Goal: Information Seeking & Learning: Learn about a topic

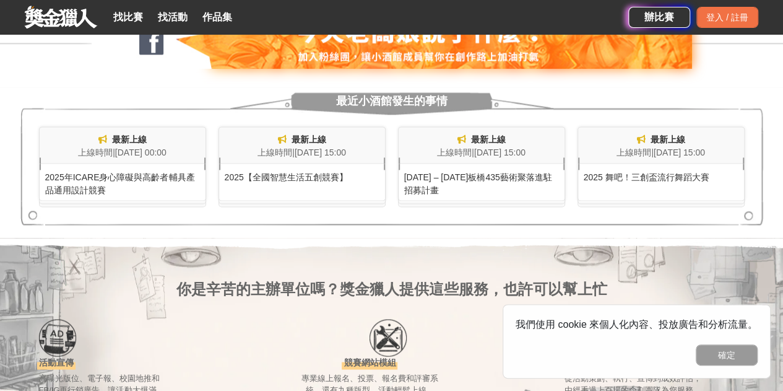
scroll to position [557, 0]
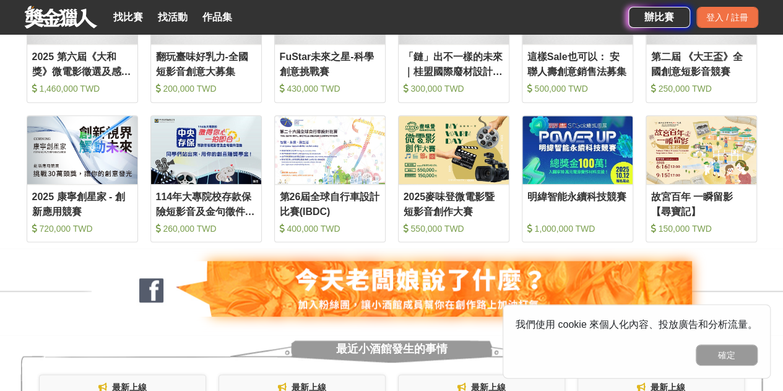
drag, startPoint x: 715, startPoint y: 354, endPoint x: 695, endPoint y: 335, distance: 27.2
click at [715, 354] on button "確定" at bounding box center [727, 354] width 62 height 21
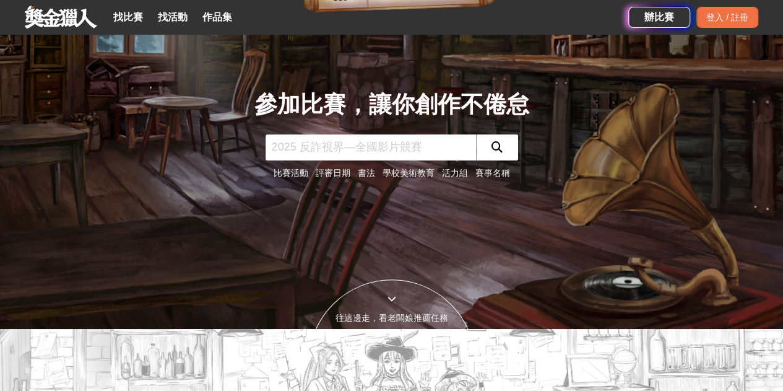
scroll to position [248, 0]
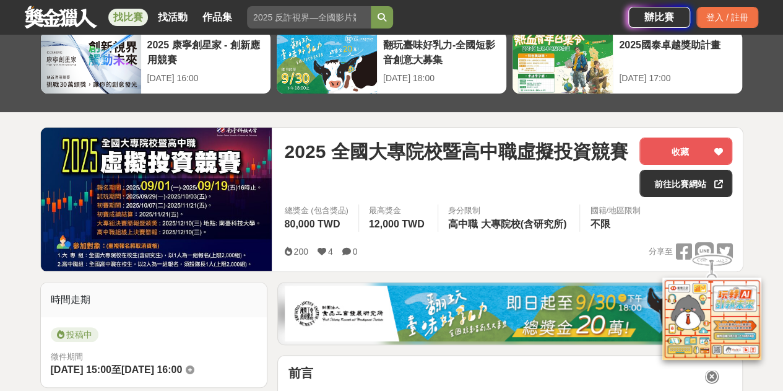
scroll to position [124, 0]
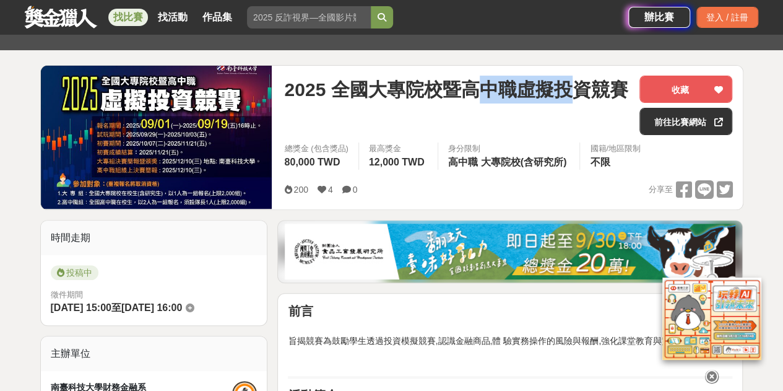
drag, startPoint x: 482, startPoint y: 77, endPoint x: 580, endPoint y: 87, distance: 98.4
click at [579, 87] on span "2025 全國大專院校暨高中職虛擬投資競賽" at bounding box center [456, 90] width 344 height 28
click at [585, 87] on span "2025 全國大專院校暨高中職虛擬投資競賽" at bounding box center [456, 90] width 344 height 28
drag, startPoint x: 526, startPoint y: 92, endPoint x: 399, endPoint y: 85, distance: 127.1
click at [399, 85] on span "2025 全國大專院校暨高中職虛擬投資競賽" at bounding box center [456, 90] width 344 height 28
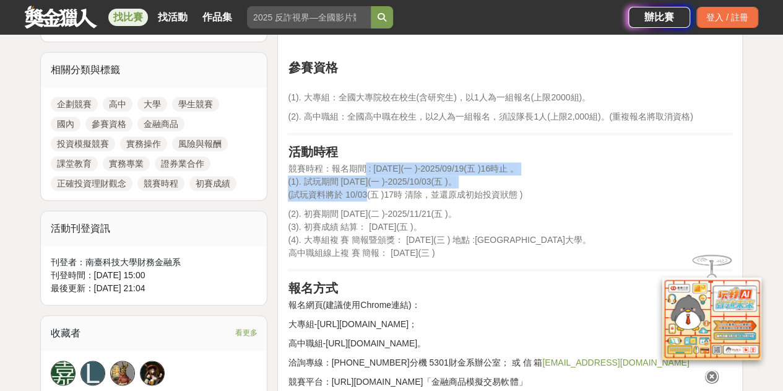
drag, startPoint x: 365, startPoint y: 181, endPoint x: 411, endPoint y: 220, distance: 59.8
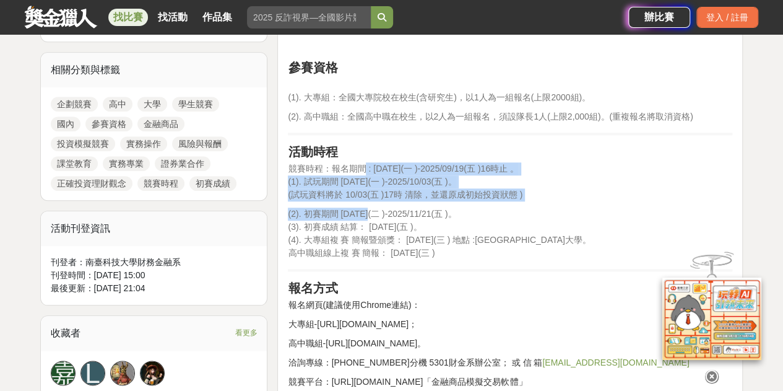
scroll to position [681, 0]
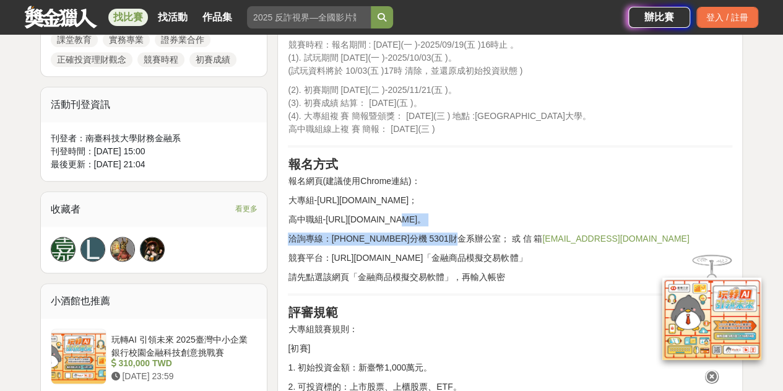
drag, startPoint x: 385, startPoint y: 224, endPoint x: 453, endPoint y: 225, distance: 68.1
drag, startPoint x: 447, startPoint y: 241, endPoint x: 421, endPoint y: 250, distance: 27.4
click at [446, 241] on p "洽詢專線：(06)2533131分機 5301財金系辦公室； 或 信 箱 fin@stust.edu.tw" at bounding box center [510, 238] width 445 height 13
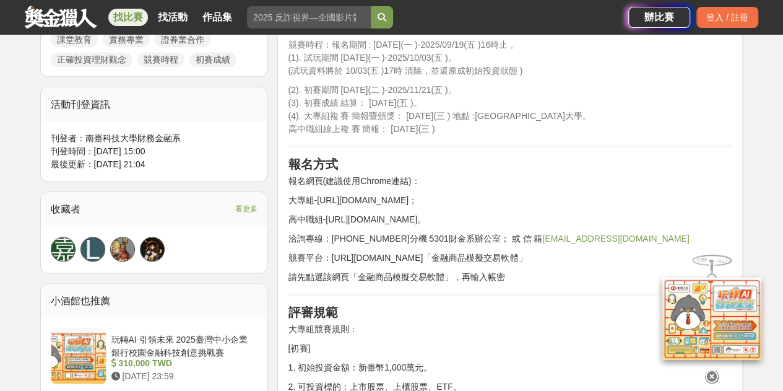
drag, startPoint x: 355, startPoint y: 258, endPoint x: 415, endPoint y: 254, distance: 59.6
click at [361, 258] on p "競賽平台：http://stuttotal.vexch.game.tw/「金融商品模擬交易軟體」" at bounding box center [510, 257] width 445 height 13
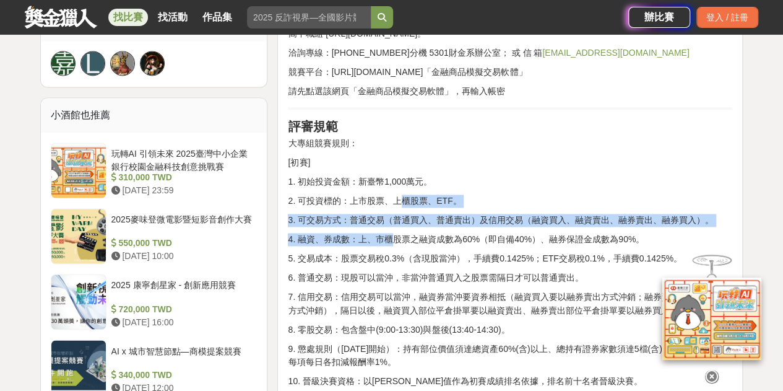
drag, startPoint x: 399, startPoint y: 196, endPoint x: 428, endPoint y: 238, distance: 51.5
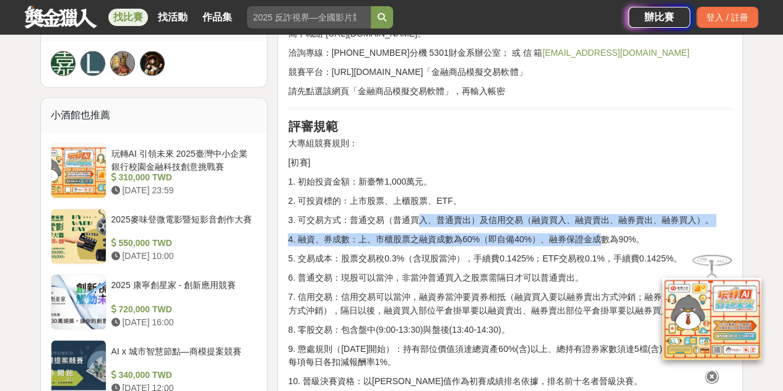
drag, startPoint x: 419, startPoint y: 217, endPoint x: 622, endPoint y: 232, distance: 204.2
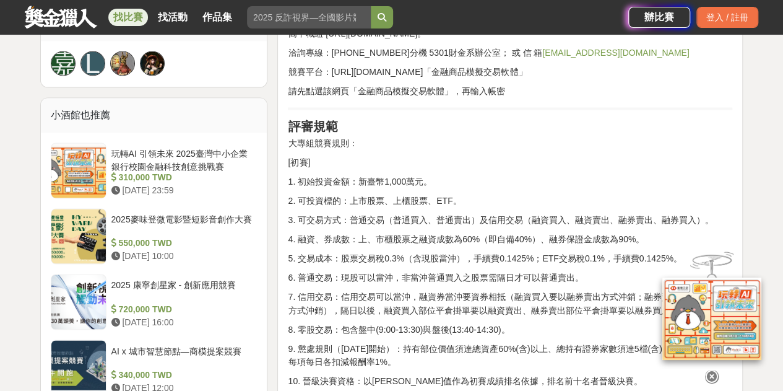
click at [714, 376] on icon at bounding box center [712, 377] width 14 height 14
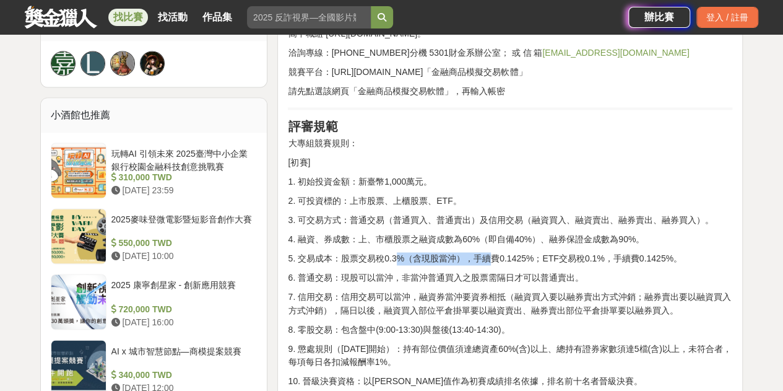
drag, startPoint x: 397, startPoint y: 259, endPoint x: 534, endPoint y: 263, distance: 136.9
click at [505, 263] on p "5. 交易成本：股票交易稅0.3%（含現股當沖），手續費0.1425%；ETF交易稅0.1%，手續費0.1425%。" at bounding box center [510, 258] width 445 height 13
drag, startPoint x: 586, startPoint y: 258, endPoint x: 613, endPoint y: 256, distance: 27.4
click at [599, 256] on p "5. 交易成本：股票交易稅0.3%（含現股當沖），手續費0.1425%；ETF交易稅0.1%，手續費0.1425%。" at bounding box center [510, 258] width 445 height 13
click at [625, 256] on p "5. 交易成本：股票交易稅0.3%（含現股當沖），手續費0.1425%；ETF交易稅0.1%，手續費0.1425%。" at bounding box center [510, 258] width 445 height 13
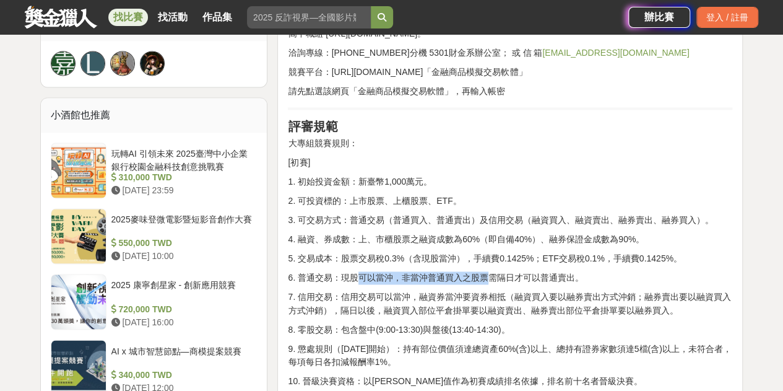
drag, startPoint x: 360, startPoint y: 264, endPoint x: 510, endPoint y: 273, distance: 150.1
click at [510, 273] on p "6. 普通交易：現股可以當沖，非當沖普通買入之股票需隔日才可以普通賣出。" at bounding box center [510, 277] width 445 height 13
drag, startPoint x: 376, startPoint y: 283, endPoint x: 531, endPoint y: 279, distance: 154.8
click at [529, 280] on p "6. 普通交易：現股可以當沖，非當沖普通買入之股票需隔日才可以普通賣出。" at bounding box center [510, 277] width 445 height 13
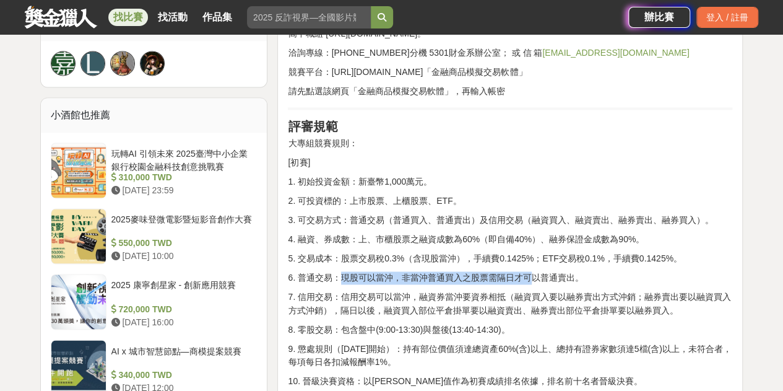
click at [531, 279] on p "6. 普通交易：現股可以當沖，非當沖普通買入之股票需隔日才可以普通賣出。" at bounding box center [510, 277] width 445 height 13
drag, startPoint x: 340, startPoint y: 290, endPoint x: 518, endPoint y: 318, distance: 179.8
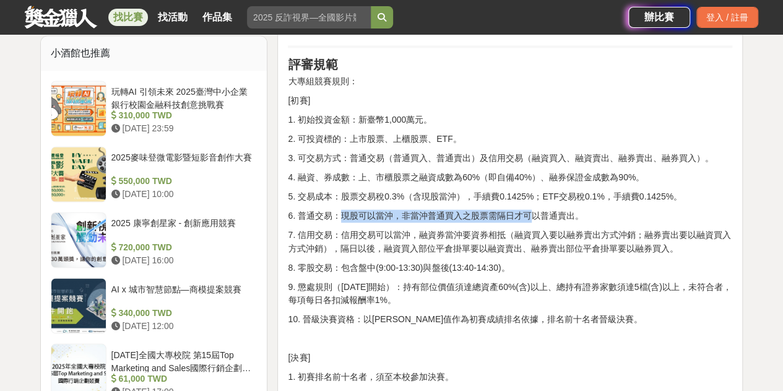
drag, startPoint x: 314, startPoint y: 290, endPoint x: 416, endPoint y: 299, distance: 102.5
click at [411, 300] on p "9. 懲處規則（2025/10/14開始）：持有部位價值須達總資產60%(含)以上、總持有證券家數須達5檔(含)以上，未符合者，每項每日各扣減報酬率1%。" at bounding box center [510, 293] width 445 height 26
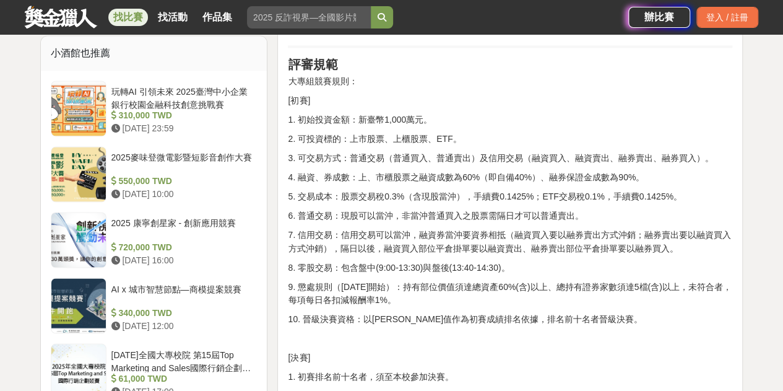
click at [419, 298] on p "9. 懲處規則（2025/10/14開始）：持有部位價值須達總資產60%(含)以上、總持有證券家數須達5檔(含)以上，未符合者，每項每日各扣減報酬率1%。" at bounding box center [510, 293] width 445 height 26
drag, startPoint x: 348, startPoint y: 293, endPoint x: 636, endPoint y: 292, distance: 287.9
click at [636, 292] on p "9. 懲處規則（2025/10/14開始）：持有部位價值須達總資產60%(含)以上、總持有證券家數須達5檔(含)以上，未符合者，每項每日各扣減報酬率1%。" at bounding box center [510, 293] width 445 height 26
drag, startPoint x: 307, startPoint y: 291, endPoint x: 373, endPoint y: 296, distance: 65.8
click at [373, 296] on p "9. 懲處規則（2025/10/14開始）：持有部位價值須達總資產60%(含)以上、總持有證券家數須達5檔(含)以上，未符合者，每項每日各扣減報酬率1%。" at bounding box center [510, 293] width 445 height 26
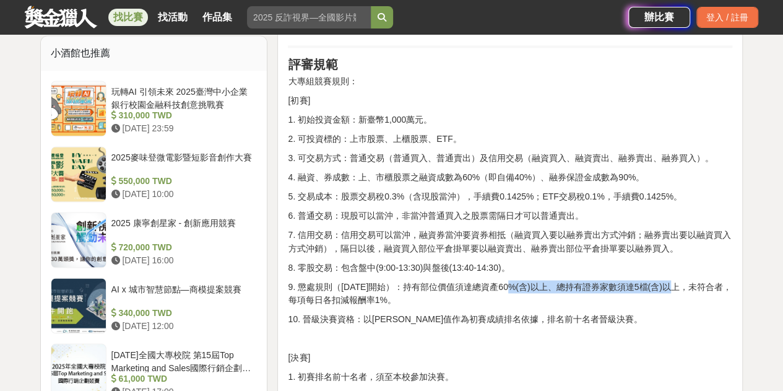
drag, startPoint x: 494, startPoint y: 287, endPoint x: 658, endPoint y: 285, distance: 163.5
click at [658, 285] on p "9. 懲處規則（2025/10/14開始）：持有部位價值須達總資產60%(含)以上、總持有證券家數須達5檔(含)以上，未符合者，每項每日各扣減報酬率1%。" at bounding box center [510, 293] width 445 height 26
drag, startPoint x: 569, startPoint y: 282, endPoint x: 654, endPoint y: 282, distance: 84.8
click at [654, 282] on p "9. 懲處規則（2025/10/14開始）：持有部位價值須達總資產60%(含)以上、總持有證券家數須達5檔(含)以上，未符合者，每項每日各扣減報酬率1%。" at bounding box center [510, 293] width 445 height 26
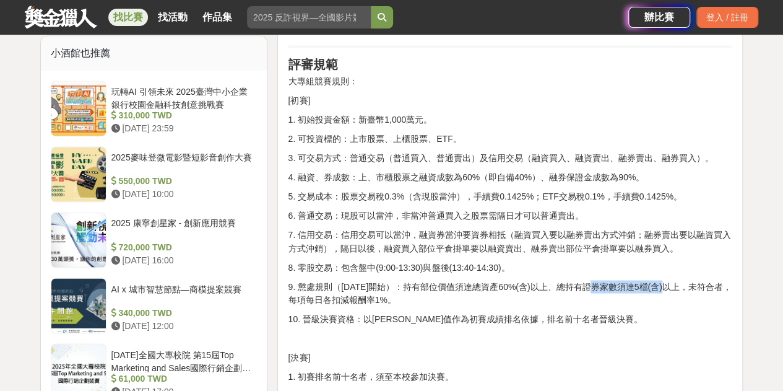
click at [654, 282] on p "9. 懲處規則（2025/10/14開始）：持有部位價值須達總資產60%(含)以上、總持有證券家數須達5檔(含)以上，未符合者，每項每日各扣減報酬率1%。" at bounding box center [510, 293] width 445 height 26
drag, startPoint x: 601, startPoint y: 287, endPoint x: 638, endPoint y: 283, distance: 38.0
click at [638, 283] on p "9. 懲處規則（2025/10/14開始）：持有部位價值須達總資產60%(含)以上、總持有證券家數須達5檔(含)以上，未符合者，每項每日各扣減報酬率1%。" at bounding box center [510, 293] width 445 height 26
drag, startPoint x: 451, startPoint y: 290, endPoint x: 545, endPoint y: 287, distance: 94.2
click at [545, 287] on p "9. 懲處規則（2025/10/14開始）：持有部位價值須達總資產60%(含)以上、總持有證券家數須達5檔(含)以上，未符合者，每項每日各扣減報酬率1%。" at bounding box center [510, 293] width 445 height 26
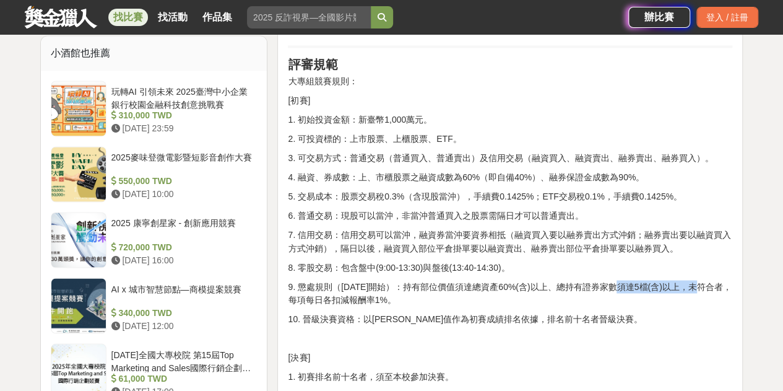
drag, startPoint x: 596, startPoint y: 289, endPoint x: 679, endPoint y: 288, distance: 83.0
click at [679, 288] on p "9. 懲處規則（2025/10/14開始）：持有部位價值須達總資產60%(含)以上、總持有證券家數須達5檔(含)以上，未符合者，每項每日各扣減報酬率1%。" at bounding box center [510, 293] width 445 height 26
drag, startPoint x: 576, startPoint y: 285, endPoint x: 684, endPoint y: 287, distance: 107.7
click at [684, 287] on p "9. 懲處規則（2025/10/14開始）：持有部位價值須達總資產60%(含)以上、總持有證券家數須達5檔(含)以上，未符合者，每項每日各扣減報酬率1%。" at bounding box center [510, 293] width 445 height 26
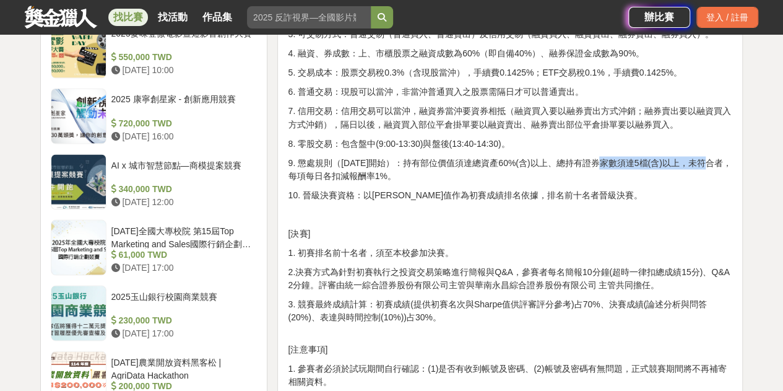
scroll to position [1114, 0]
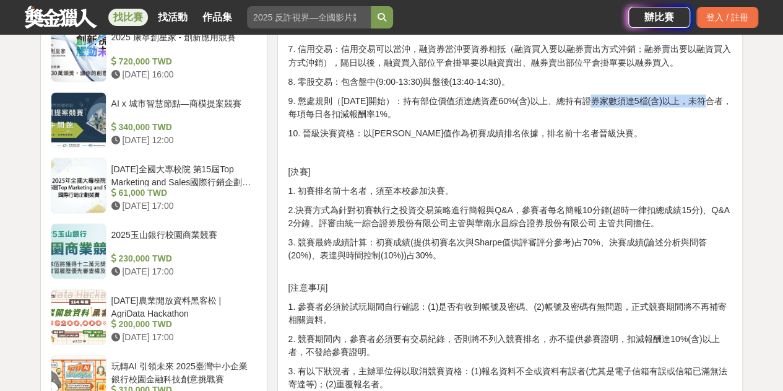
drag, startPoint x: 568, startPoint y: 97, endPoint x: 687, endPoint y: 97, distance: 118.9
click at [687, 97] on p "9. 懲處規則（2025/10/14開始）：持有部位價值須達總資產60%(含)以上、總持有證券家數須達5檔(含)以上，未符合者，每項每日各扣減報酬率1%。" at bounding box center [510, 107] width 445 height 26
click at [688, 97] on p "9. 懲處規則（2025/10/14開始）：持有部位價值須達總資產60%(含)以上、總持有證券家數須達5檔(含)以上，未符合者，每項每日各扣減報酬率1%。" at bounding box center [510, 107] width 445 height 26
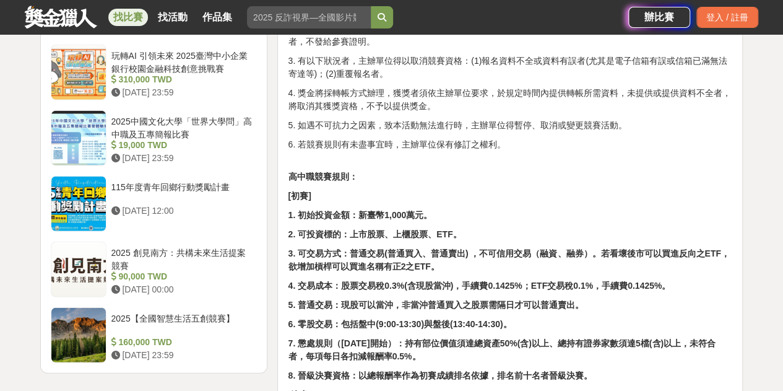
scroll to position [1486, 0]
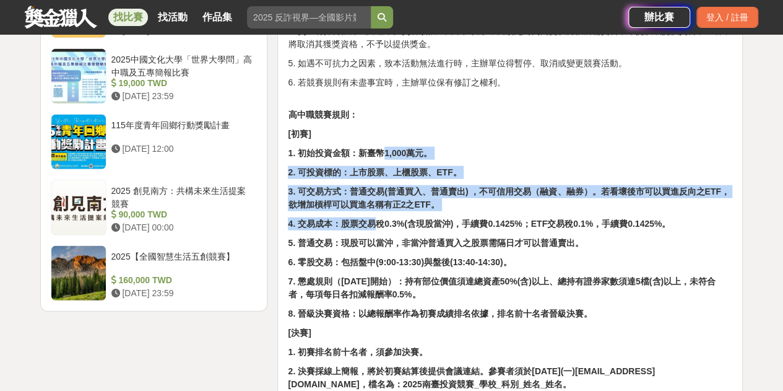
drag, startPoint x: 381, startPoint y: 165, endPoint x: 389, endPoint y: 223, distance: 58.8
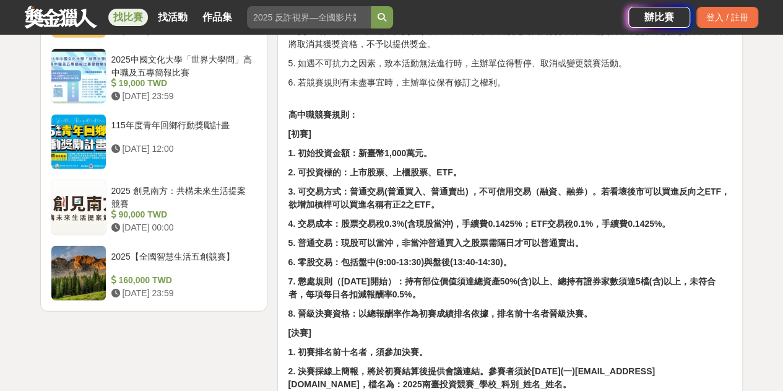
click at [414, 225] on strong "4. 交易成本：股票交易稅0.3%(含現股當沖)，手續費0.1425%；ETF交易稅0.1%，手續費0.1425%。" at bounding box center [479, 224] width 383 height 10
drag, startPoint x: 622, startPoint y: 189, endPoint x: 386, endPoint y: 202, distance: 236.3
click at [384, 202] on strong "3. 可交易方式：普通交易(普通買入、普通賣出) ，不可信用交易（融資、融券）。若看壞後市可以買進反向之ETF，欲增加槓桿可以買進名稱有正2之ETF。" at bounding box center [508, 197] width 441 height 23
click at [386, 202] on strong "3. 可交易方式：普通交易(普通買入、普通賣出) ，不可信用交易（融資、融券）。若看壞後市可以買進反向之ETF，欲增加槓桿可以買進名稱有正2之ETF。" at bounding box center [508, 197] width 441 height 23
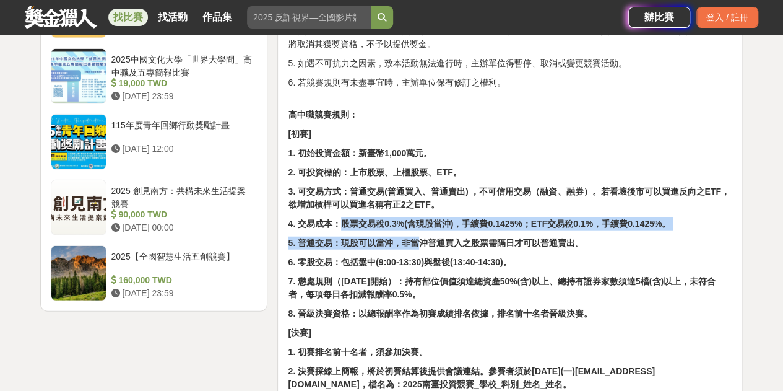
drag, startPoint x: 342, startPoint y: 224, endPoint x: 427, endPoint y: 228, distance: 85.6
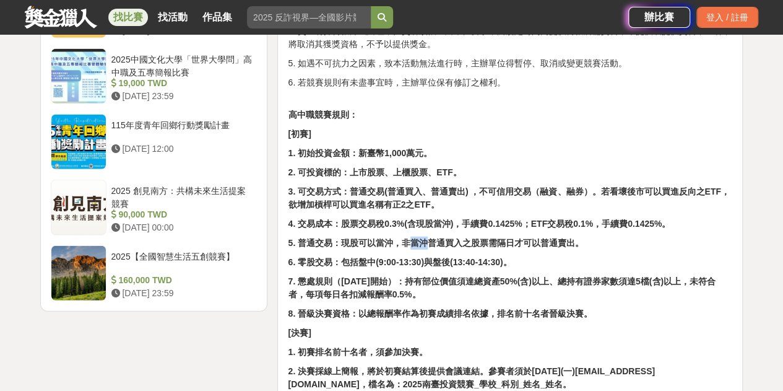
drag, startPoint x: 410, startPoint y: 238, endPoint x: 454, endPoint y: 243, distance: 44.8
click at [450, 243] on strong "5. 普通交易：現股可以當沖，非當沖普通買入之股票需隔日才可以普通賣出。" at bounding box center [436, 243] width 296 height 10
click at [454, 243] on strong "5. 普通交易：現股可以當沖，非當沖普通買入之股票需隔日才可以普通賣出。" at bounding box center [436, 243] width 296 height 10
drag, startPoint x: 459, startPoint y: 279, endPoint x: 473, endPoint y: 279, distance: 14.3
click at [473, 279] on strong "7. 懲處規則（2025/10/14開始）：持有部位價值須達總資產50%(含)以上、總持有證券家數須達5檔(含)以上，未符合者，每項每日各扣減報酬率0.5%。" at bounding box center [501, 287] width 427 height 23
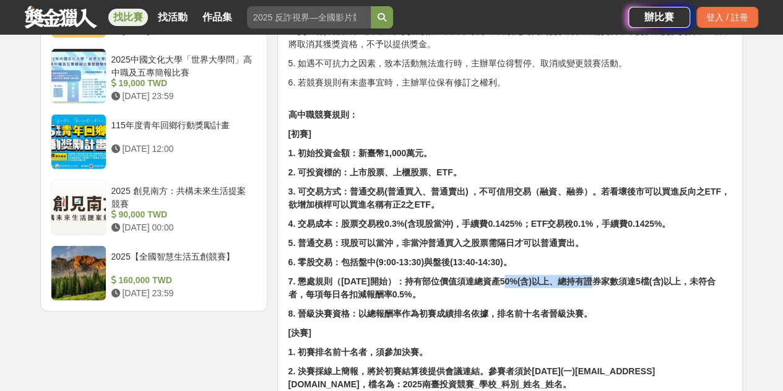
drag, startPoint x: 492, startPoint y: 285, endPoint x: 572, endPoint y: 275, distance: 81.1
click at [572, 276] on strong "7. 懲處規則（2025/10/14開始）：持有部位價值須達總資產50%(含)以上、總持有證券家數須達5檔(含)以上，未符合者，每項每日各扣減報酬率0.5%。" at bounding box center [501, 287] width 427 height 23
click at [601, 282] on strong "7. 懲處規則（2025/10/14開始）：持有部位價值須達總資產50%(含)以上、總持有證券家數須達5檔(含)以上，未符合者，每項每日各扣減報酬率0.5%。" at bounding box center [501, 287] width 427 height 23
drag, startPoint x: 355, startPoint y: 288, endPoint x: 541, endPoint y: 319, distance: 189.0
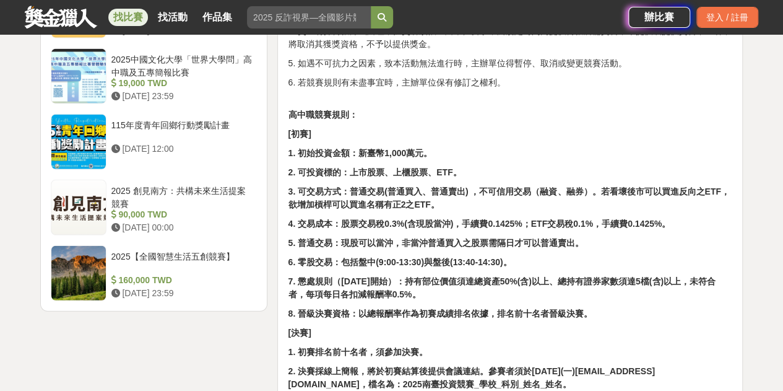
click at [545, 315] on strong "8. 晉級決賽資格：以總報酬率作為初賽成績排名依據，排名前十名者晉級決賽。" at bounding box center [440, 313] width 305 height 10
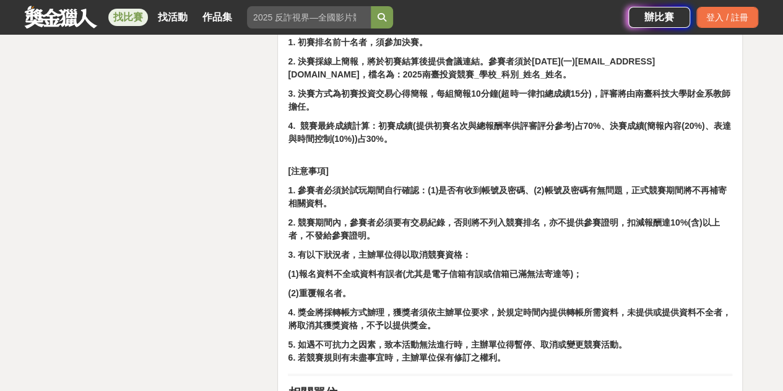
scroll to position [1734, 0]
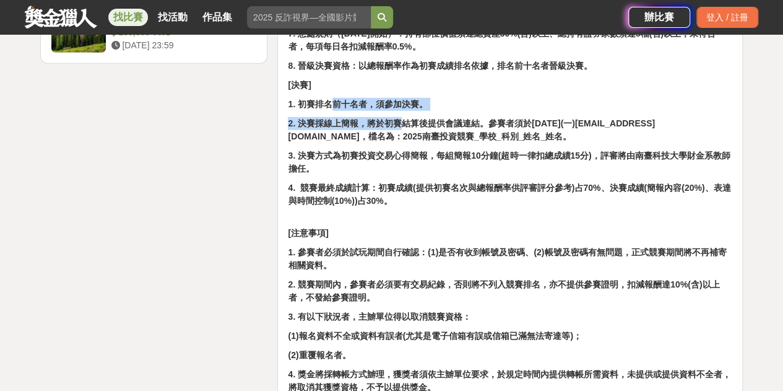
drag, startPoint x: 342, startPoint y: 105, endPoint x: 399, endPoint y: 112, distance: 56.8
click at [421, 124] on strong "2. 決賽採線上簡報，將於初賽結算後提供會議連結。參賽者須於2025/12/08(一)前將簡報檔案寄至fin@stust.edu.tw，檔名為：2025南臺投…" at bounding box center [471, 129] width 367 height 23
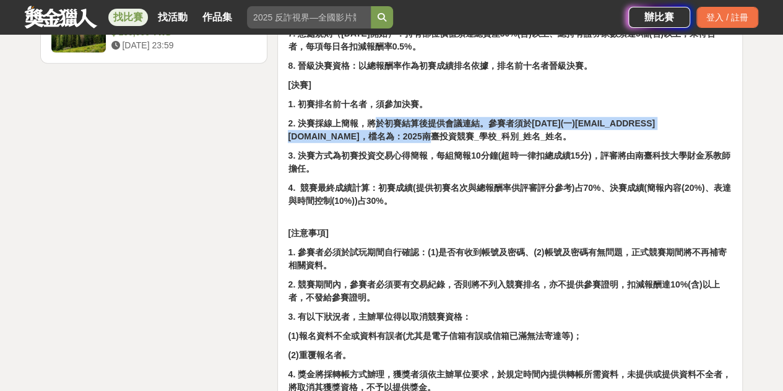
drag, startPoint x: 377, startPoint y: 121, endPoint x: 440, endPoint y: 136, distance: 64.9
click at [440, 136] on strong "2. 決賽採線上簡報，將於初賽結算後提供會議連結。參賽者須於2025/12/08(一)前將簡報檔案寄至fin@stust.edu.tw，檔名為：2025南臺投…" at bounding box center [471, 129] width 367 height 23
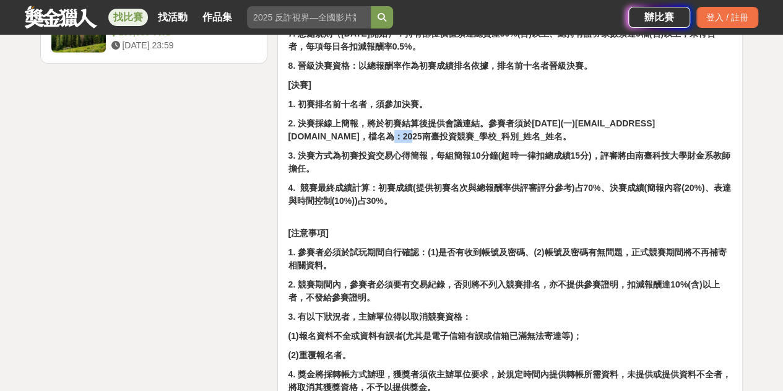
drag, startPoint x: 394, startPoint y: 136, endPoint x: 425, endPoint y: 136, distance: 30.3
click at [416, 136] on strong "2. 決賽採線上簡報，將於初賽結算後提供會議連結。參賽者須於2025/12/08(一)前將簡報檔案寄至fin@stust.edu.tw，檔名為：2025南臺投…" at bounding box center [471, 129] width 367 height 23
click at [464, 135] on strong "2. 決賽採線上簡報，將於初賽結算後提供會議連結。參賽者須於2025/12/08(一)前將簡報檔案寄至fin@stust.edu.tw，檔名為：2025南臺投…" at bounding box center [471, 129] width 367 height 23
drag, startPoint x: 346, startPoint y: 153, endPoint x: 533, endPoint y: 158, distance: 187.0
click at [533, 158] on strong "3. 決賽方式為初賽投資交易心得簡報，每組簡報10分鐘(超時一律扣總成績15分)，評審將由南臺科技大學財金系教師擔任。" at bounding box center [509, 161] width 442 height 23
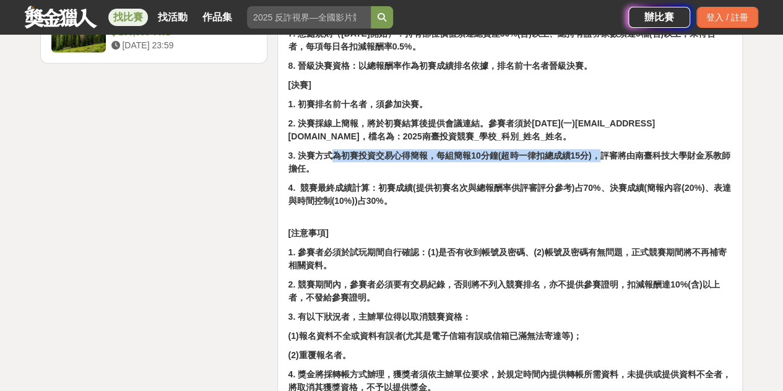
drag, startPoint x: 342, startPoint y: 151, endPoint x: 607, endPoint y: 155, distance: 264.4
click at [606, 156] on strong "3. 決賽方式為初賽投資交易心得簡報，每組簡報10分鐘(超時一律扣總成績15分)，評審將由南臺科技大學財金系教師擔任。" at bounding box center [509, 161] width 442 height 23
click at [607, 155] on strong "3. 決賽方式為初賽投資交易心得簡報，每組簡報10分鐘(超時一律扣總成績15分)，評審將由南臺科技大學財金系教師擔任。" at bounding box center [509, 161] width 442 height 23
drag, startPoint x: 445, startPoint y: 149, endPoint x: 590, endPoint y: 157, distance: 145.7
click at [614, 155] on strong "3. 決賽方式為初賽投資交易心得簡報，每組簡報10分鐘(超時一律扣總成績15分)，評審將由南臺科技大學財金系教師擔任。" at bounding box center [509, 161] width 442 height 23
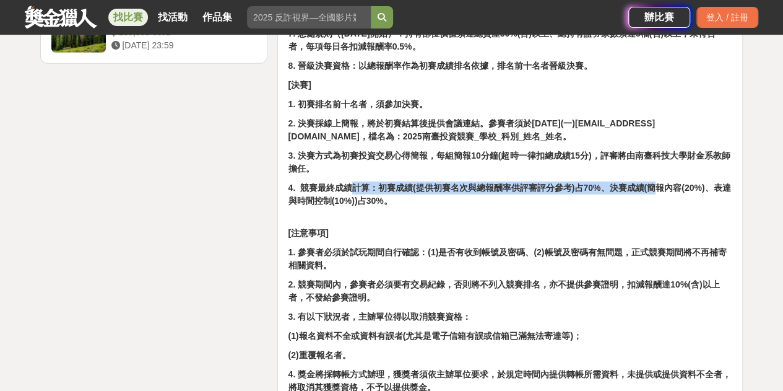
drag, startPoint x: 388, startPoint y: 183, endPoint x: 664, endPoint y: 189, distance: 276.2
click at [662, 189] on strong "4. 競賽最終成績計算：初賽成績(提供初賽名次與總報酬率供評審評分參考)占70%、決賽成績(簡報內容(20%)、表達與時間控制(10%))占30%。" at bounding box center [509, 194] width 443 height 23
click at [664, 188] on strong "4. 競賽最終成績計算：初賽成績(提供初賽名次與總報酬率供評審評分參考)占70%、決賽成績(簡報內容(20%)、表達與時間控制(10%))占30%。" at bounding box center [509, 194] width 443 height 23
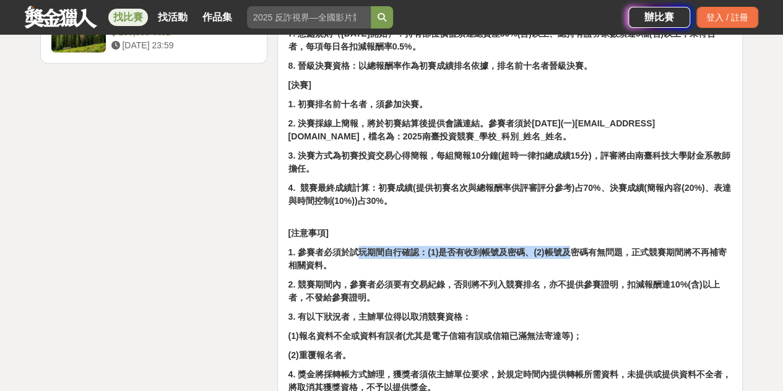
drag, startPoint x: 357, startPoint y: 250, endPoint x: 578, endPoint y: 254, distance: 221.7
click at [577, 254] on strong "1. 參賽者必須於試玩期間自行確認：(1)是否有收到帳號及密碼、(2)帳號及密碼有無問題，正式競賽期間將不再補寄相關資料。" at bounding box center [507, 258] width 438 height 23
click at [578, 254] on strong "1. 參賽者必須於試玩期間自行確認：(1)是否有收到帳號及密碼、(2)帳號及密碼有無問題，正式競賽期間將不再補寄相關資料。" at bounding box center [507, 258] width 438 height 23
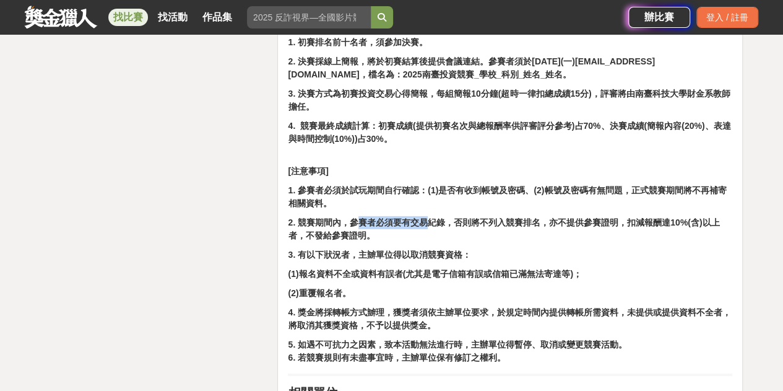
drag, startPoint x: 384, startPoint y: 224, endPoint x: 388, endPoint y: 263, distance: 39.8
click at [428, 233] on p "2. 競賽期間內，參賽者必須要有交易紀錄，否則將不列入競賽排名，亦不提供參賽證明，扣減報酬達10%(含)以上者，不發給參賽證明。" at bounding box center [510, 229] width 445 height 26
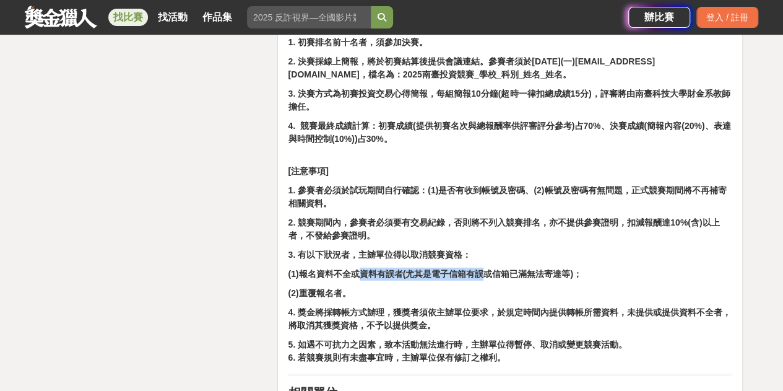
drag, startPoint x: 362, startPoint y: 267, endPoint x: 489, endPoint y: 277, distance: 127.3
click at [487, 278] on strong "(1)報名資料不全或資料有誤者(尤其是電子信箱有誤或信箱已滿無法寄達等)；" at bounding box center [434, 274] width 293 height 10
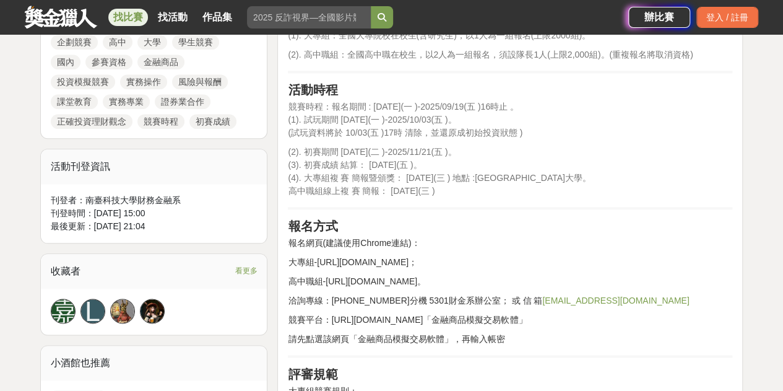
scroll to position [557, 0]
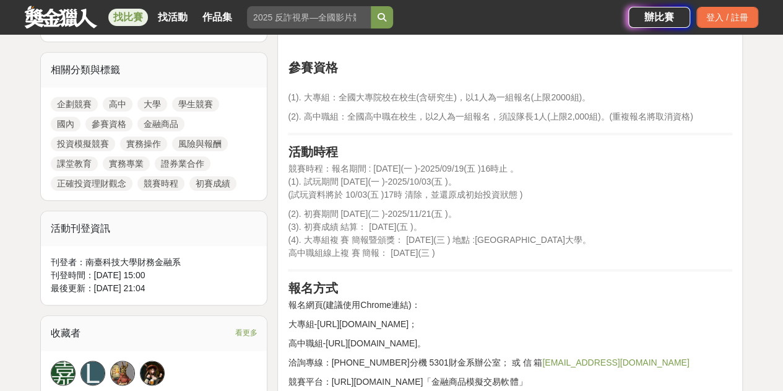
click at [455, 257] on p "(2). 初賽期間 2025/10/07(二 )-2025/11/21(五 )。 (3). 初賽成績 結算： 2025/11/21(五 )。 (4). 大專組…" at bounding box center [510, 233] width 445 height 52
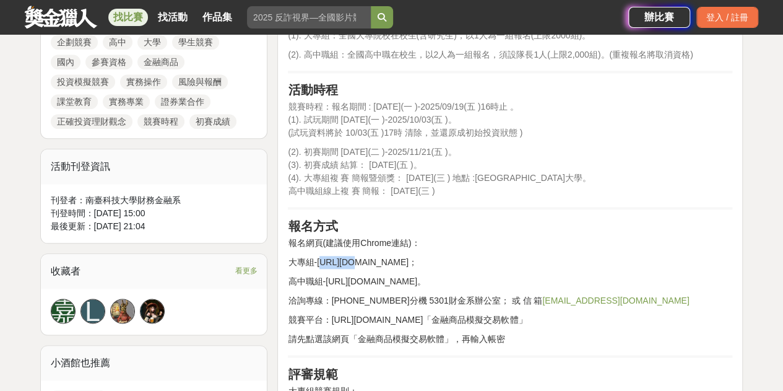
drag, startPoint x: 319, startPoint y: 257, endPoint x: 345, endPoint y: 259, distance: 26.1
click at [345, 259] on p "大專組-https://reurl.cc/rYonNk；" at bounding box center [510, 262] width 445 height 13
click at [321, 261] on p "大專組-https://reurl.cc/rYonNk；" at bounding box center [510, 262] width 445 height 13
drag, startPoint x: 318, startPoint y: 261, endPoint x: 409, endPoint y: 264, distance: 91.7
click at [409, 264] on p "大專組-https://reurl.cc/rYonNk；" at bounding box center [510, 262] width 445 height 13
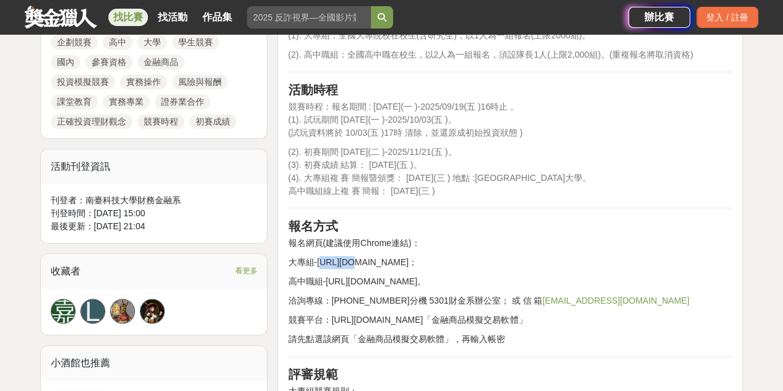
copy p "https://reurl.cc/rYonNk"
